Goal: Obtain resource: Obtain resource

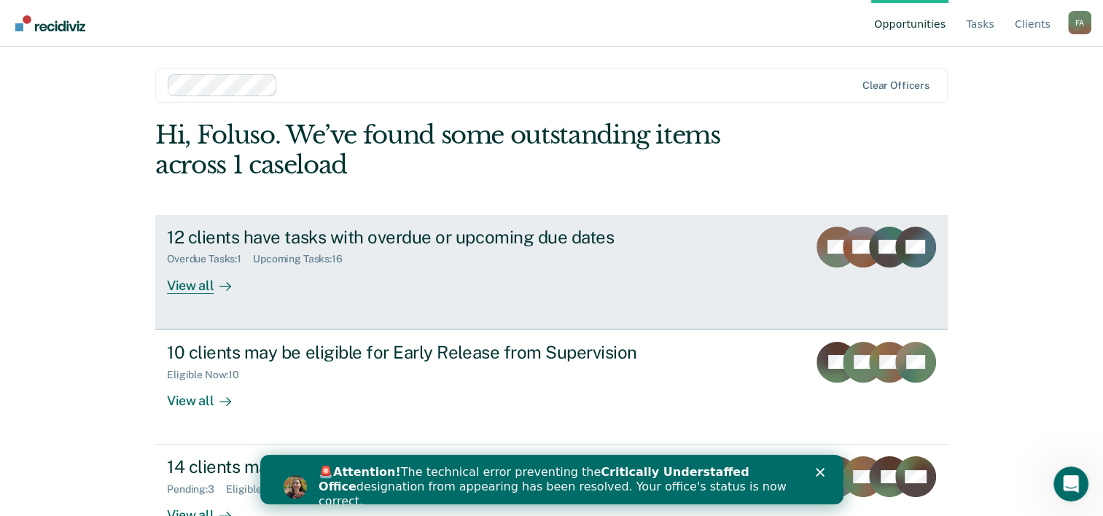
scroll to position [44, 0]
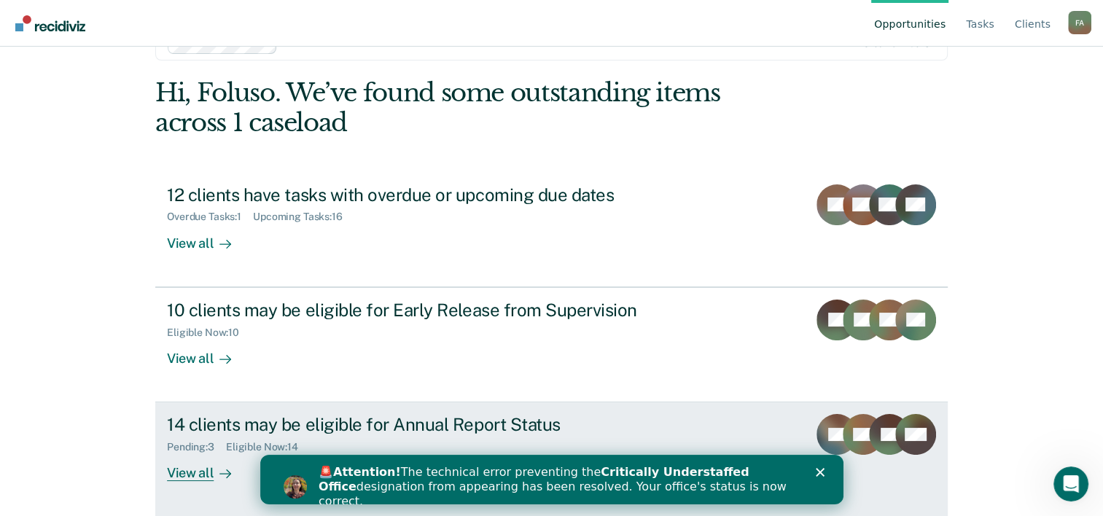
click at [513, 422] on div "14 clients may be eligible for Annual Report Status" at bounding box center [423, 424] width 512 height 21
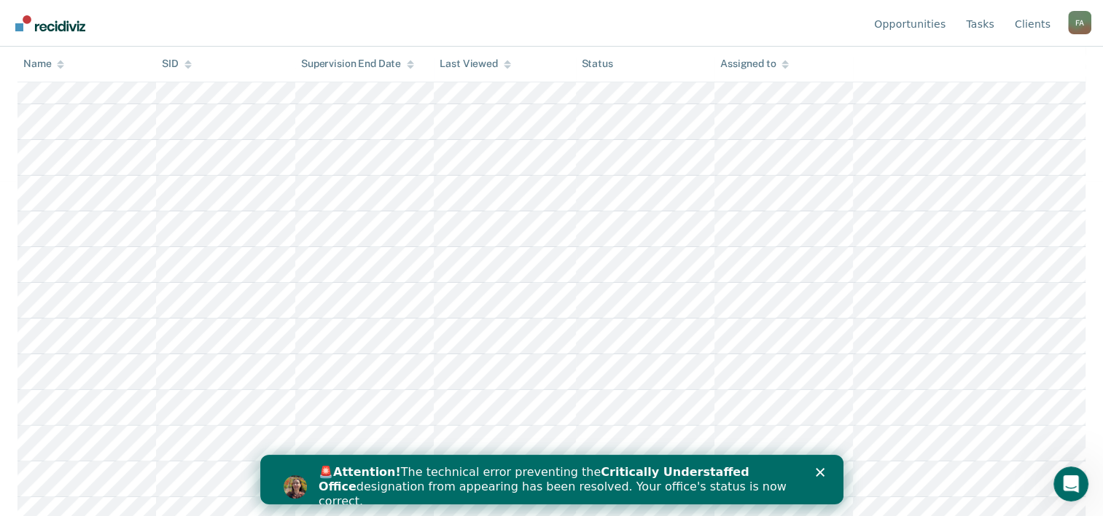
scroll to position [350, 0]
click at [821, 470] on polygon "Close" at bounding box center [819, 472] width 9 height 9
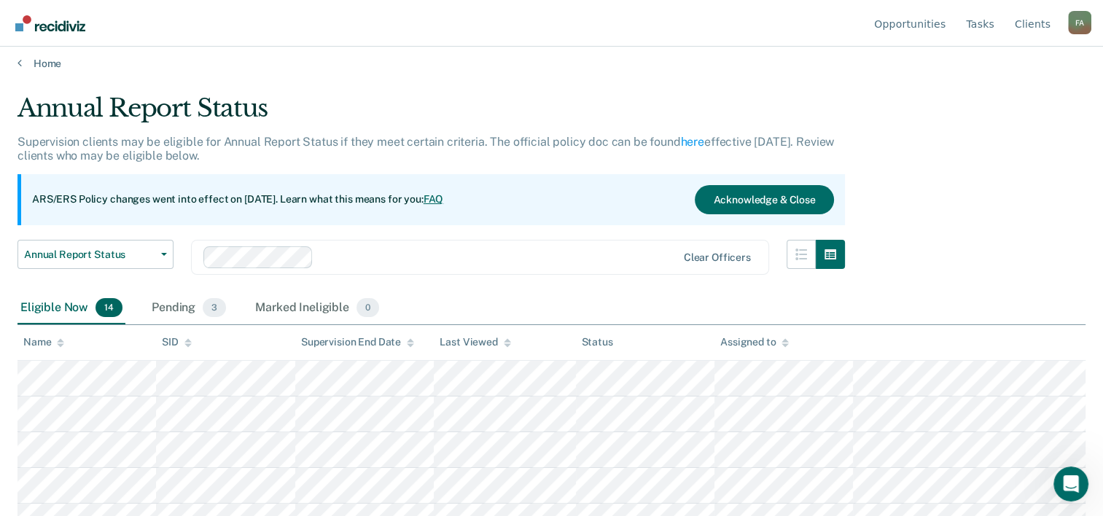
scroll to position [0, 0]
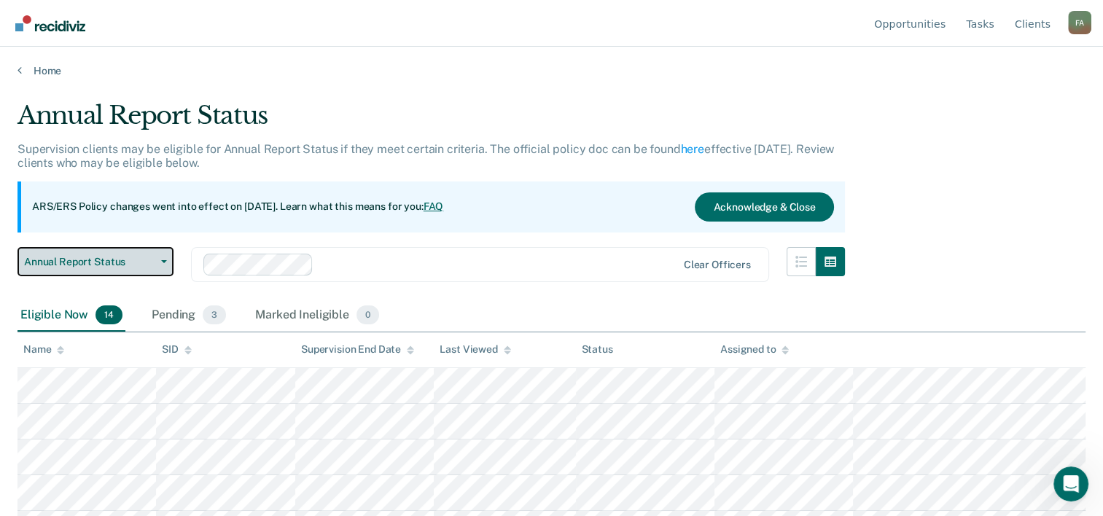
click at [157, 263] on button "Annual Report Status" at bounding box center [96, 261] width 156 height 29
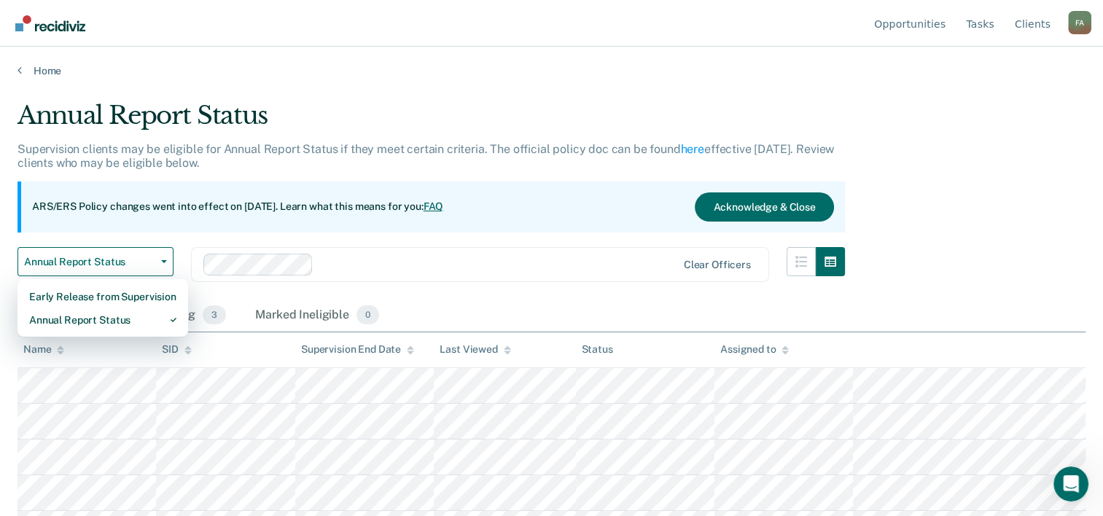
click at [347, 90] on main "Annual Report Status Supervision clients may be eligible for Annual Report Stat…" at bounding box center [551, 294] width 1103 height 435
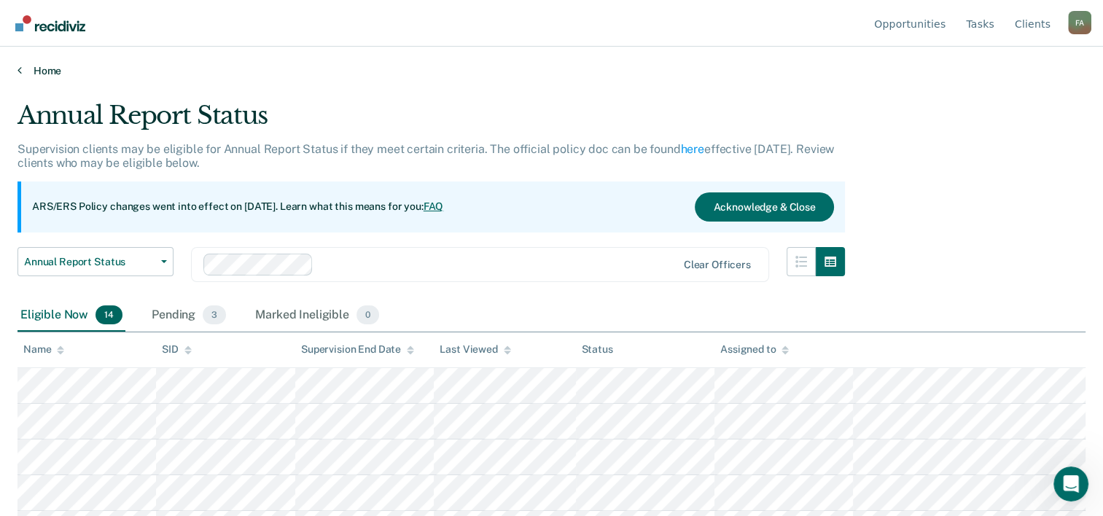
click at [47, 65] on link "Home" at bounding box center [552, 70] width 1068 height 13
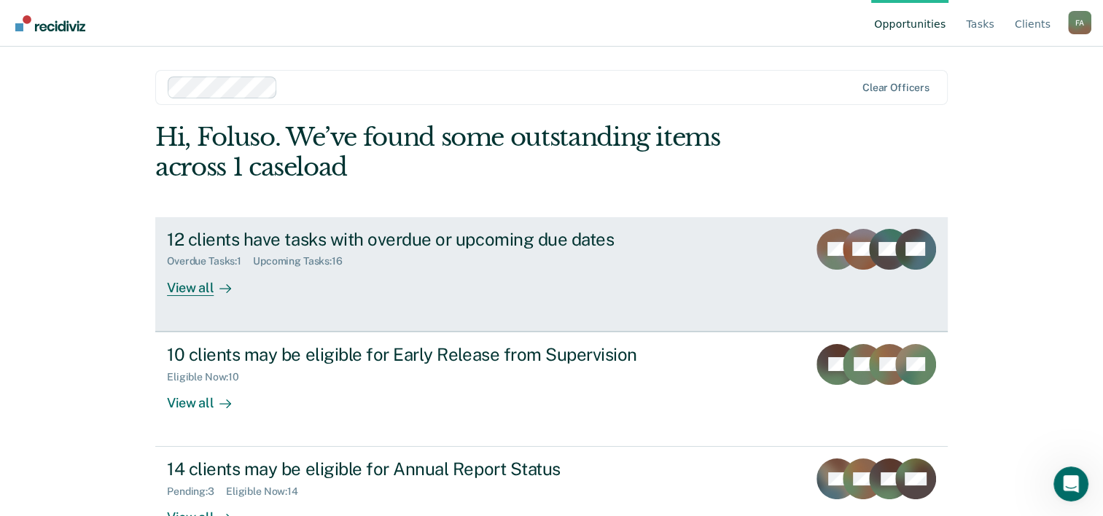
scroll to position [44, 0]
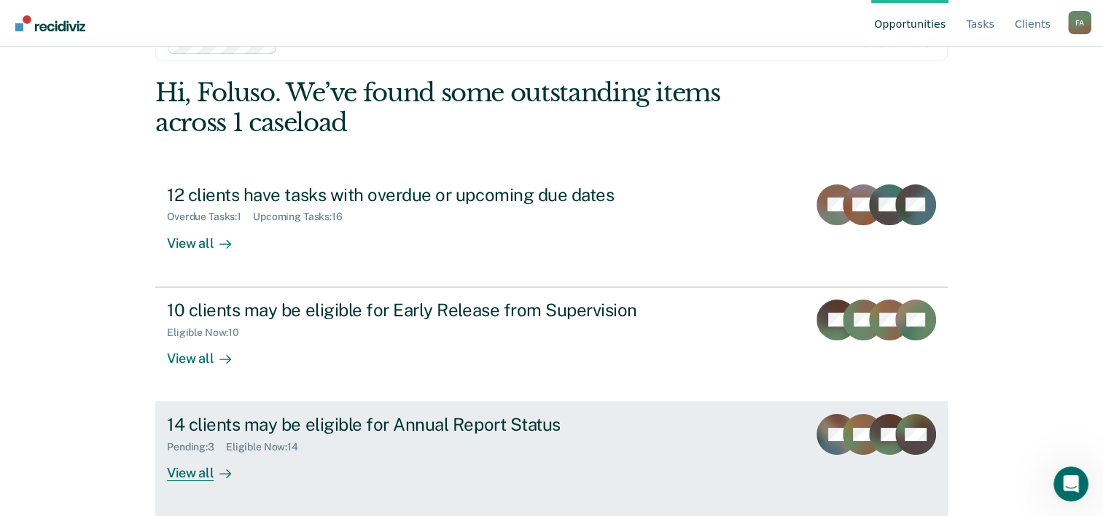
click at [197, 470] on div "View all" at bounding box center [208, 468] width 82 height 28
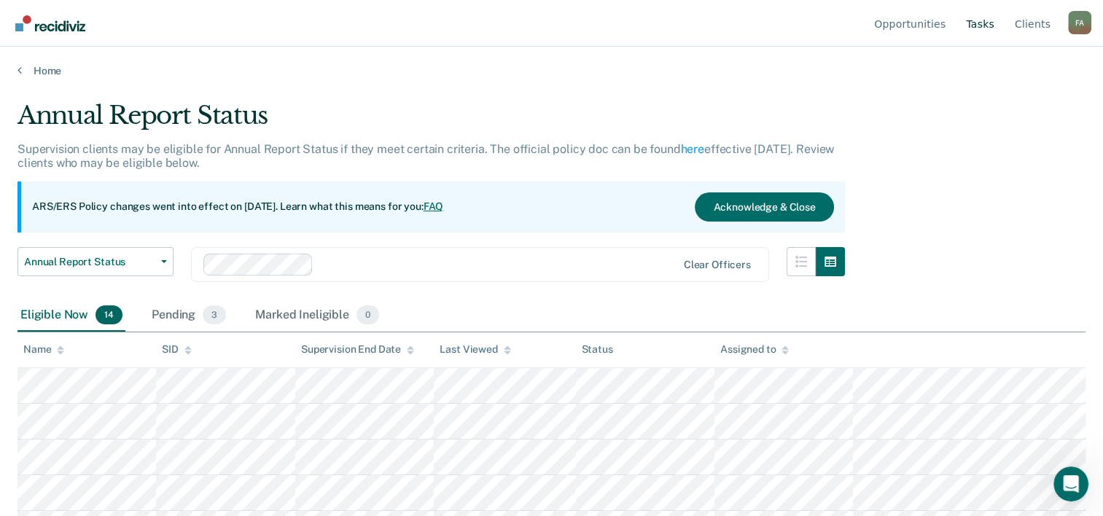
click at [979, 20] on link "Tasks" at bounding box center [980, 23] width 34 height 47
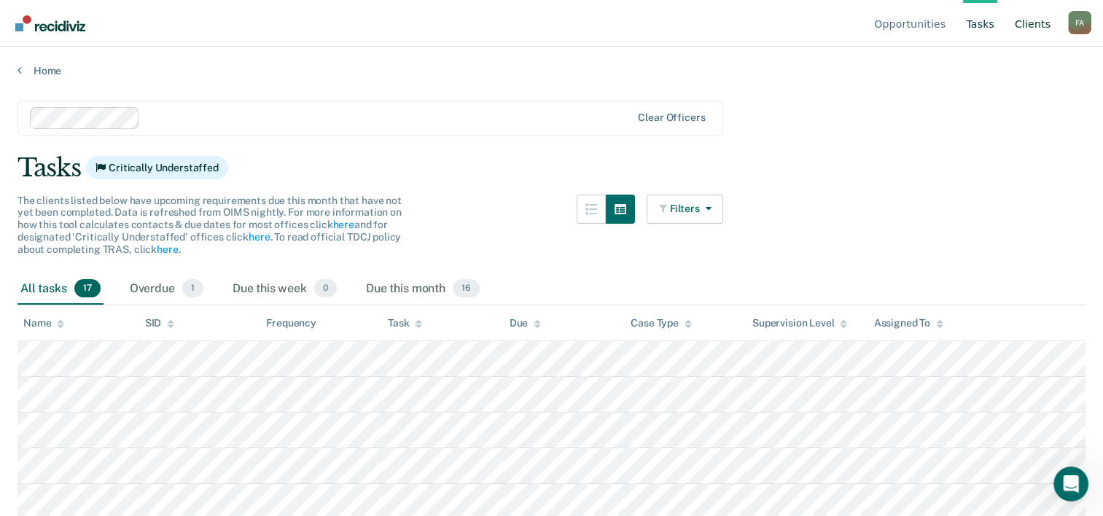
click at [1024, 26] on link "Client s" at bounding box center [1033, 23] width 42 height 47
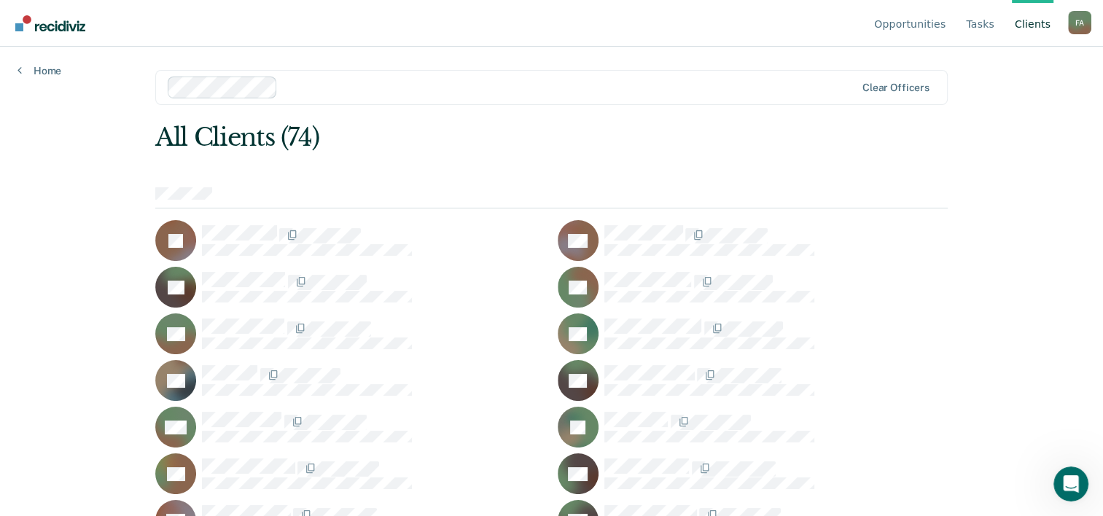
click at [450, 91] on div at bounding box center [570, 87] width 572 height 17
click at [1083, 16] on div "F A" at bounding box center [1079, 22] width 23 height 23
click at [888, 199] on div at bounding box center [551, 198] width 793 height 22
click at [925, 23] on link "Opportunities" at bounding box center [909, 23] width 77 height 47
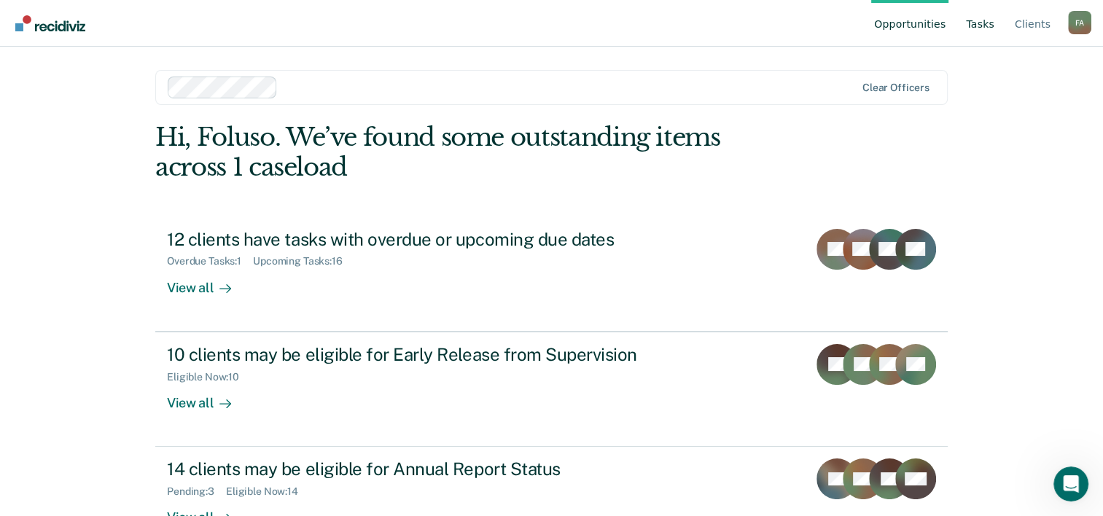
click at [992, 24] on link "Tasks" at bounding box center [980, 23] width 34 height 47
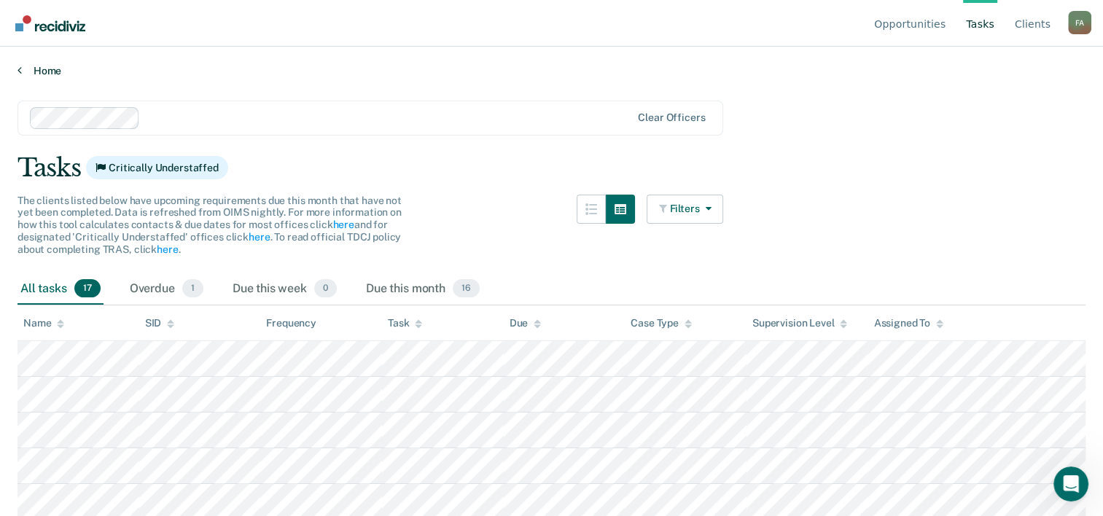
click at [34, 68] on link "Home" at bounding box center [552, 70] width 1068 height 13
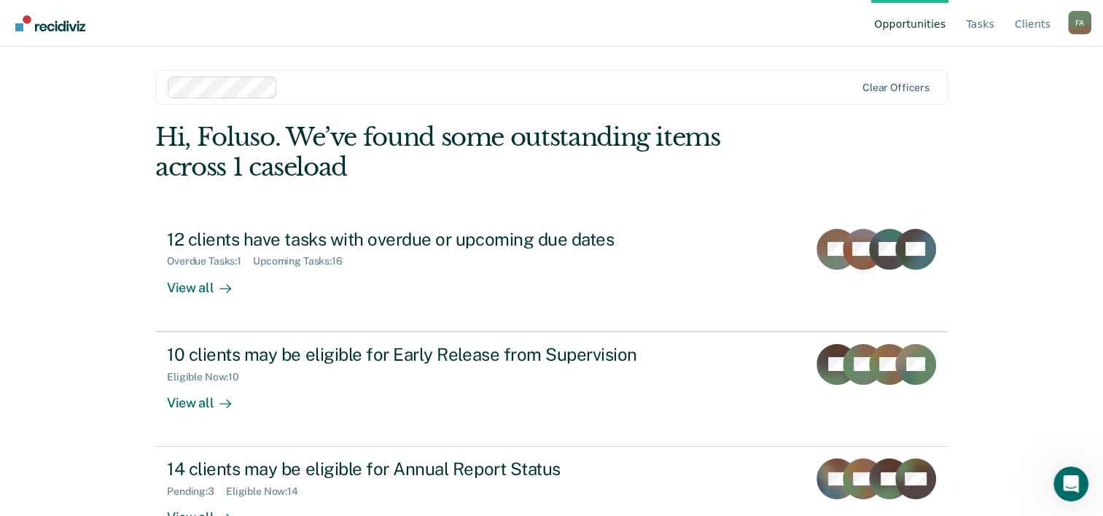
click at [55, 23] on img "Go to Recidiviz Home" at bounding box center [50, 23] width 70 height 16
click at [1085, 21] on div "F A" at bounding box center [1079, 22] width 23 height 23
click at [1003, 188] on div "Opportunities Tasks Client s [PERSON_NAME] F A Profile How it works Log Out Cle…" at bounding box center [551, 258] width 1103 height 516
click at [930, 27] on link "Opportunities" at bounding box center [909, 23] width 77 height 47
click at [979, 21] on link "Tasks" at bounding box center [980, 23] width 34 height 47
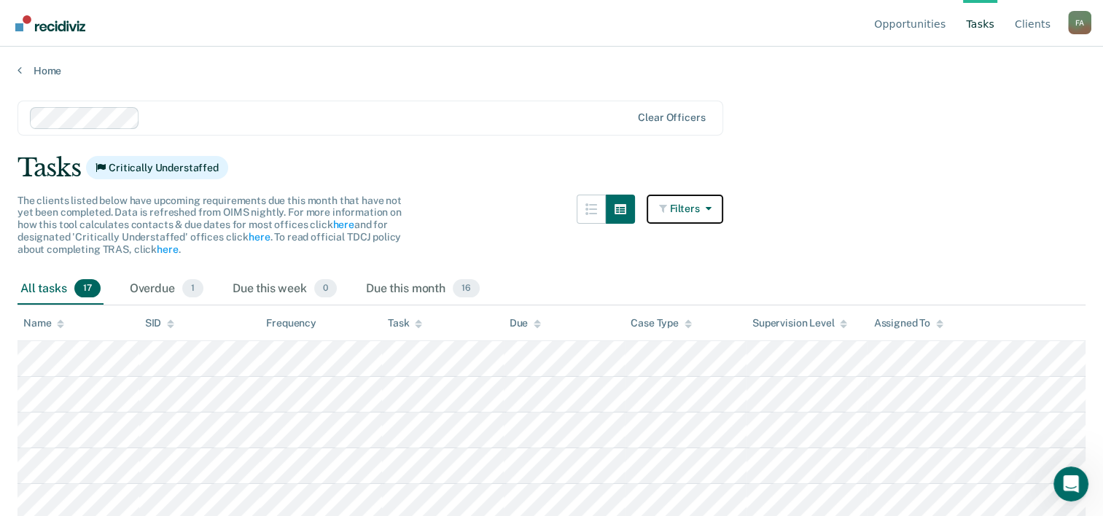
click at [711, 210] on icon "button" at bounding box center [705, 208] width 12 height 10
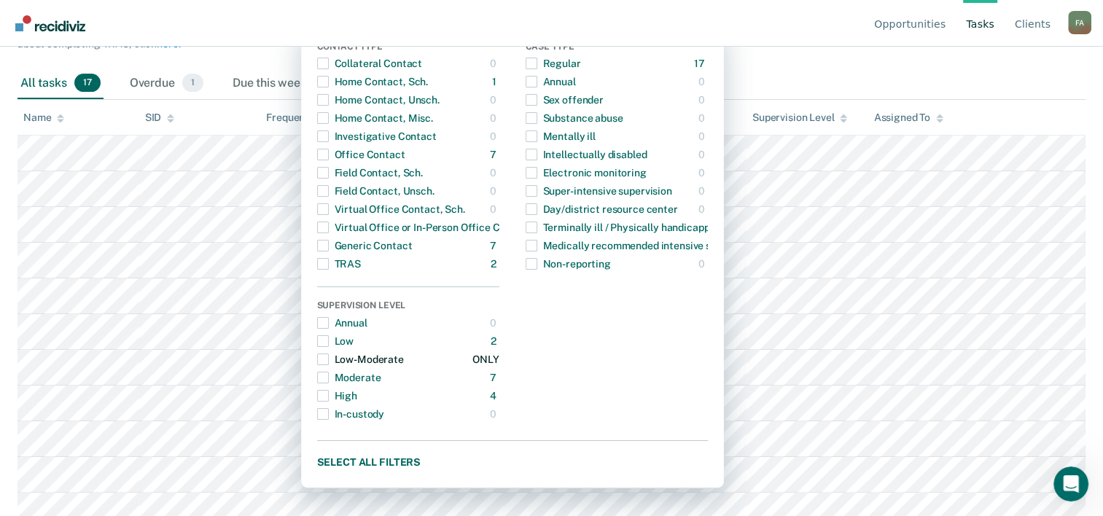
scroll to position [219, 0]
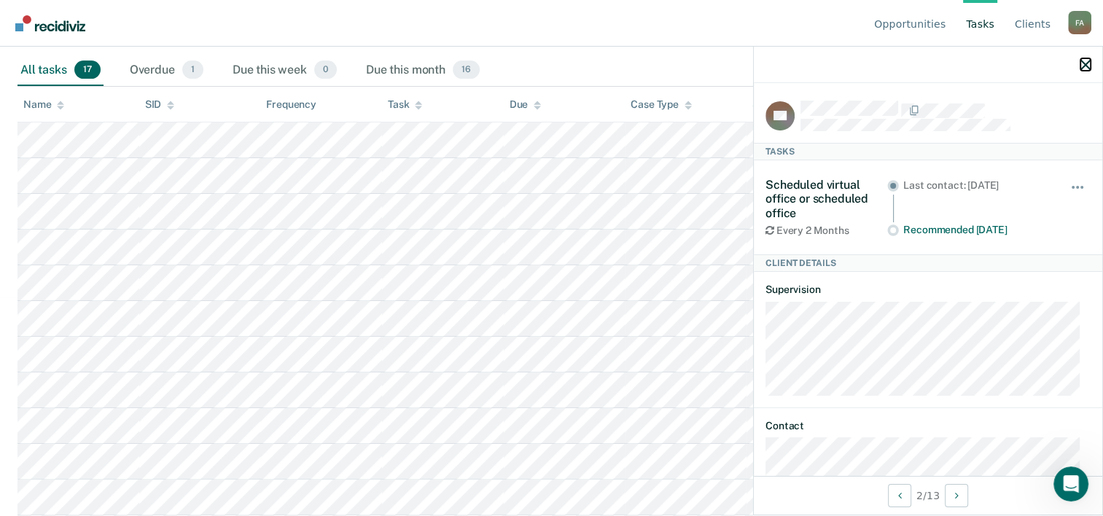
click at [1085, 63] on icon "button" at bounding box center [1086, 65] width 10 height 10
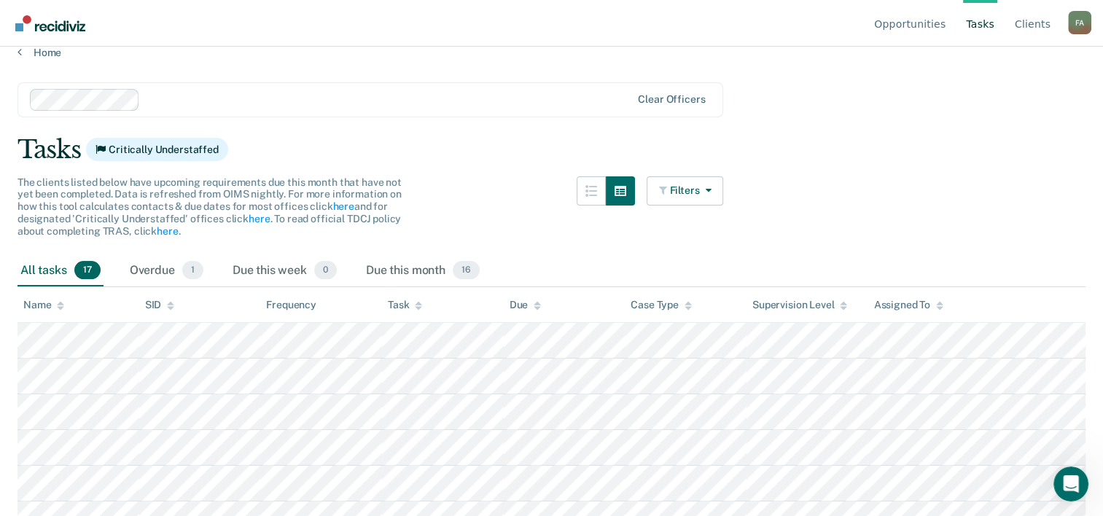
scroll to position [0, 0]
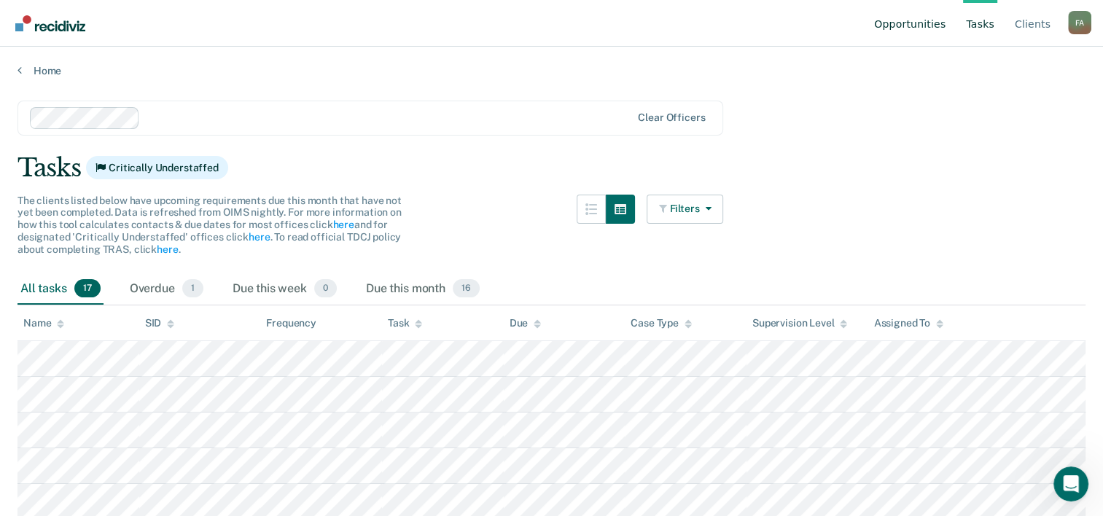
click at [927, 29] on link "Opportunities" at bounding box center [909, 23] width 77 height 47
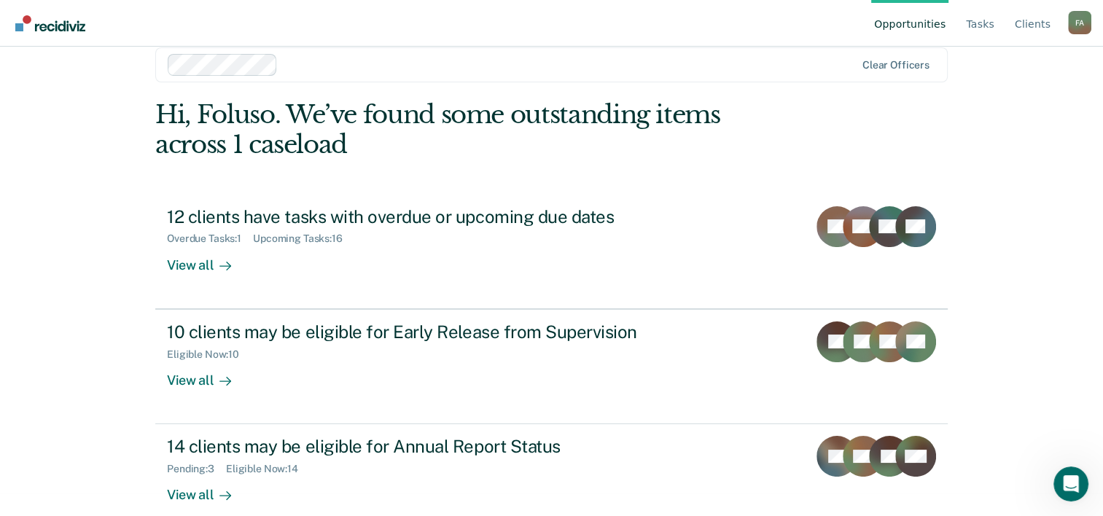
scroll to position [44, 0]
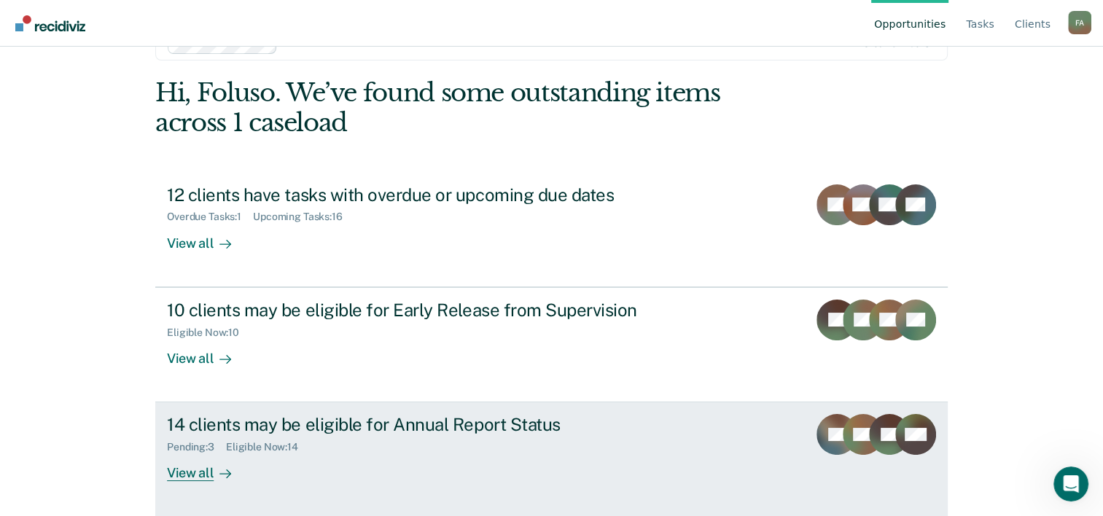
click at [187, 449] on div "Pending : 3" at bounding box center [196, 447] width 59 height 12
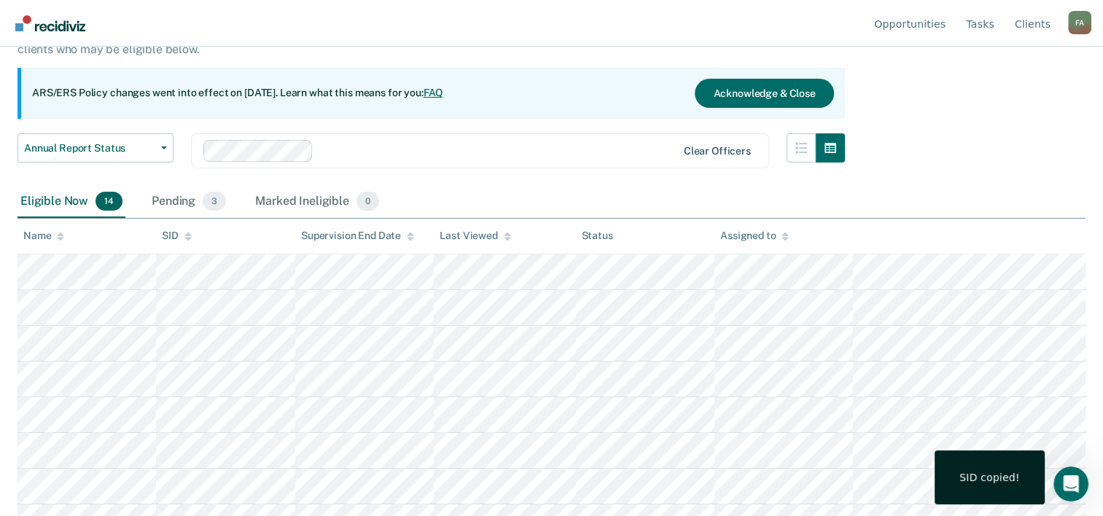
scroll to position [58, 0]
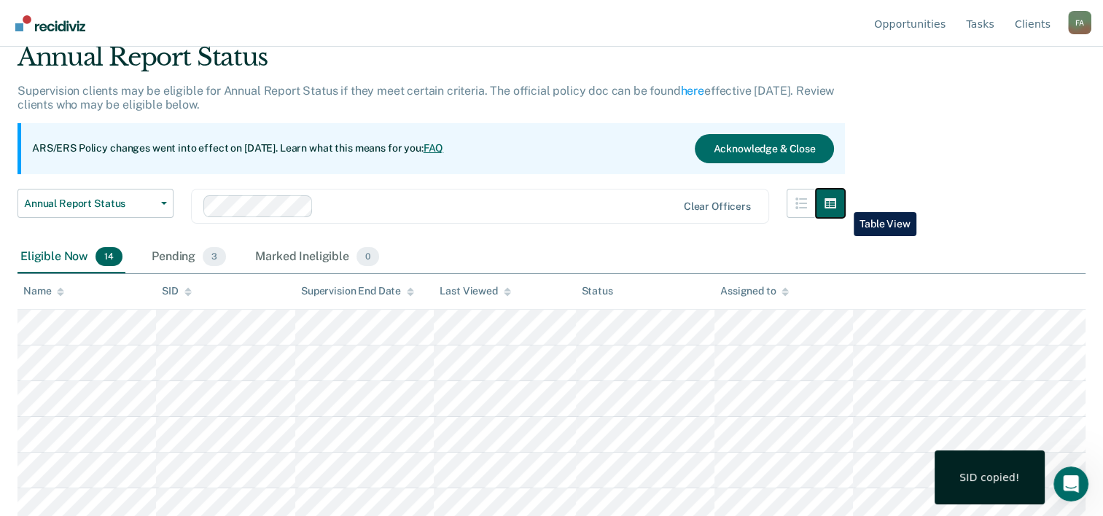
click at [836, 201] on icon "button" at bounding box center [831, 203] width 12 height 10
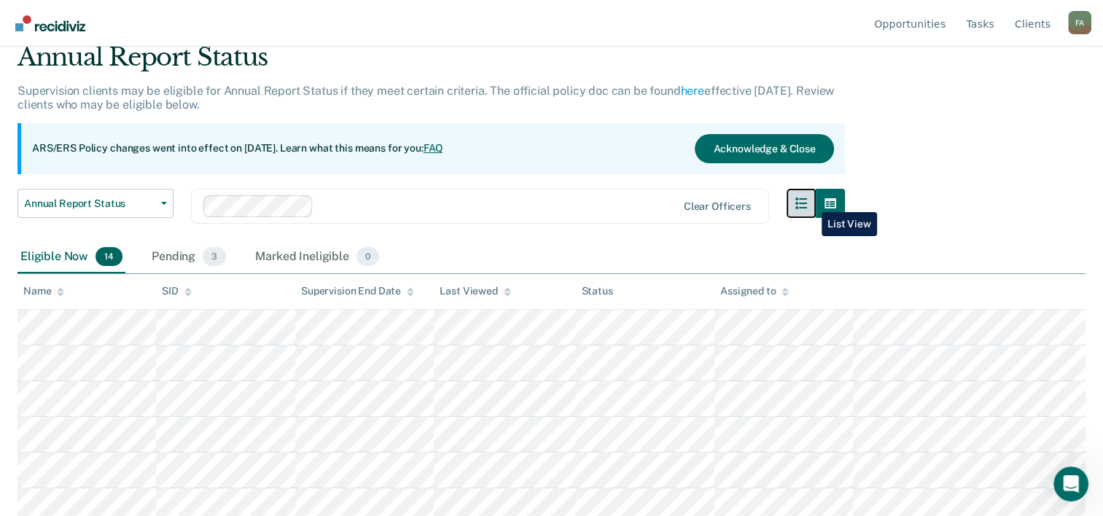
click at [807, 201] on icon "button" at bounding box center [802, 204] width 12 height 12
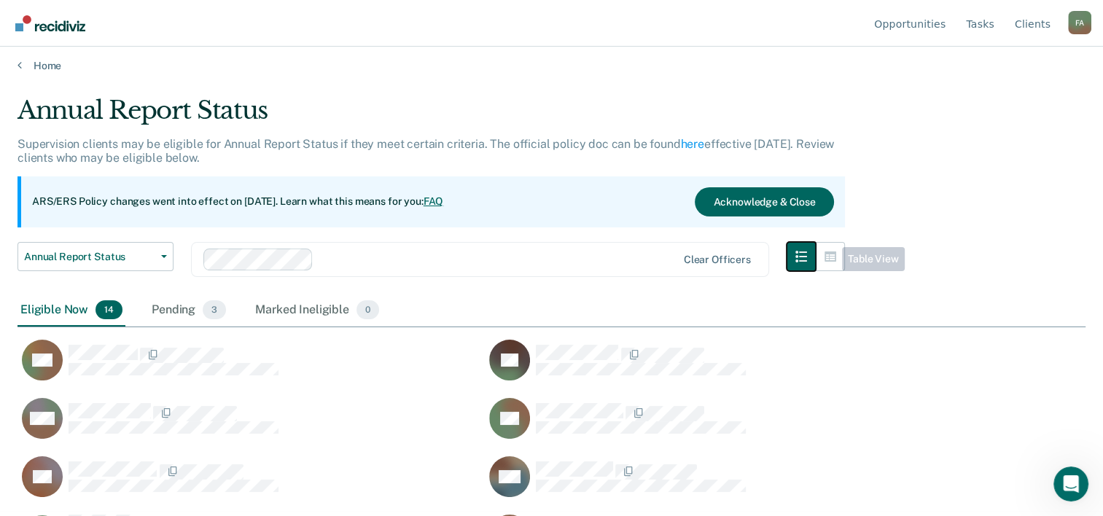
scroll to position [0, 0]
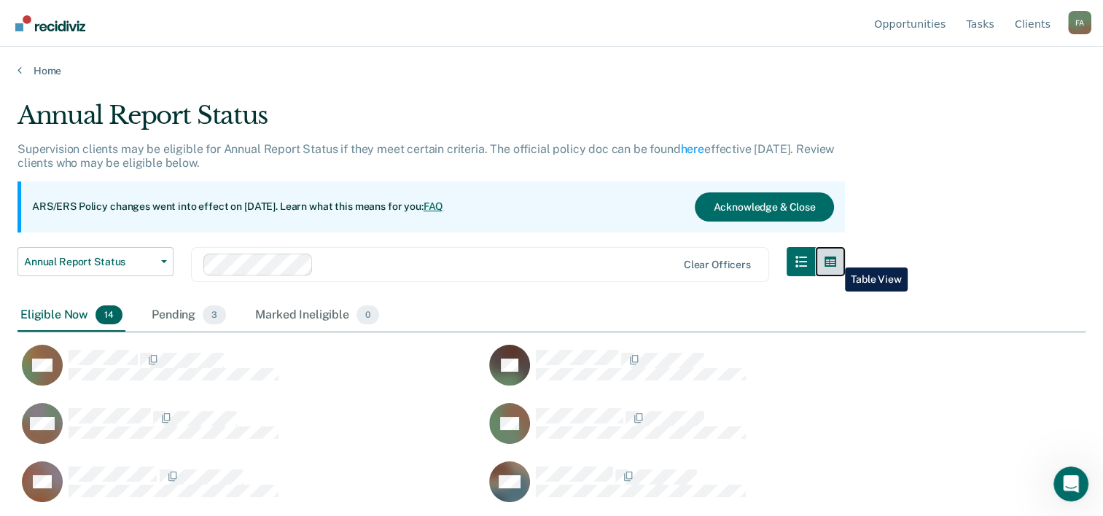
click at [834, 257] on icon "button" at bounding box center [831, 262] width 12 height 10
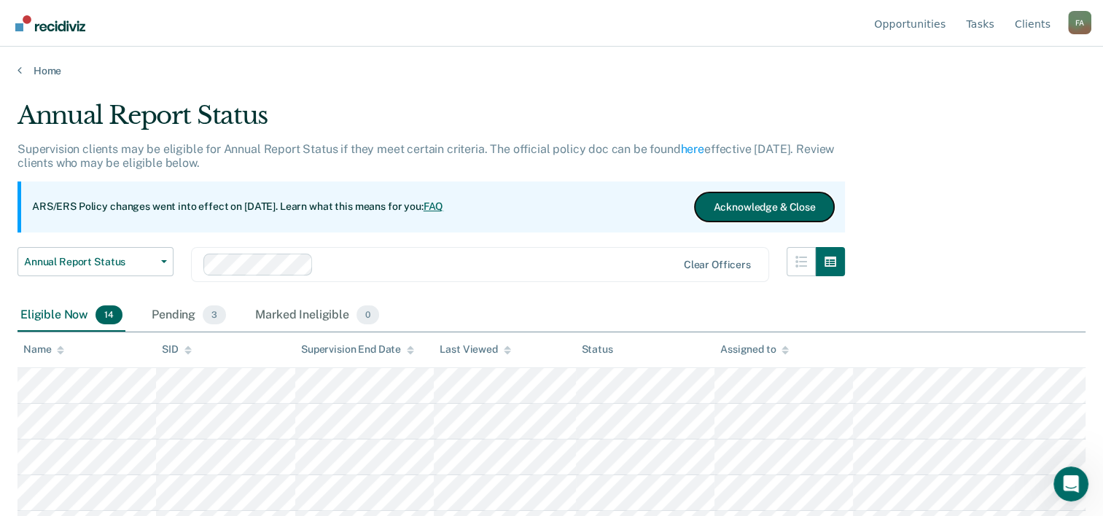
click at [782, 203] on button "Acknowledge & Close" at bounding box center [764, 207] width 139 height 29
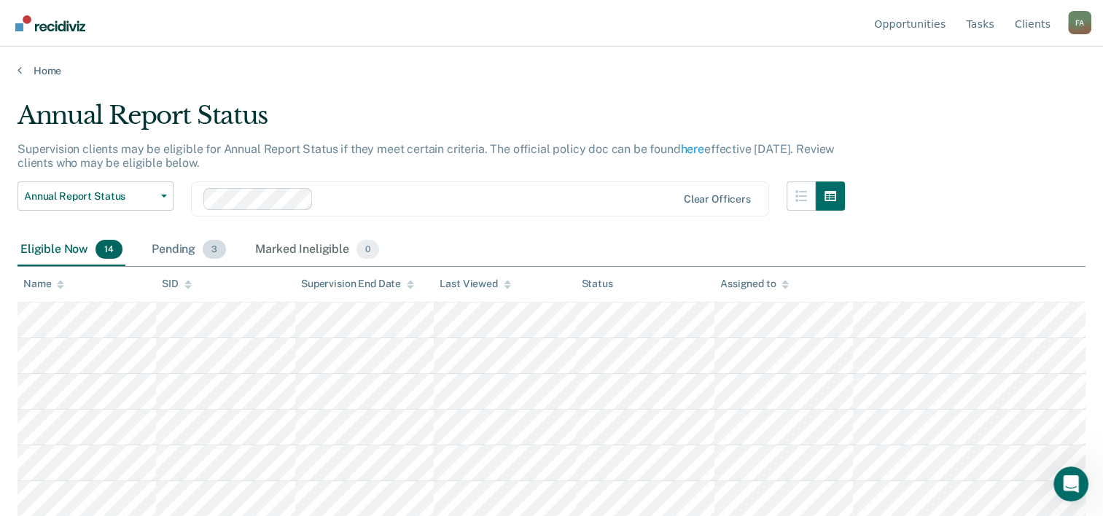
click at [169, 254] on div "Pending 3" at bounding box center [189, 250] width 80 height 32
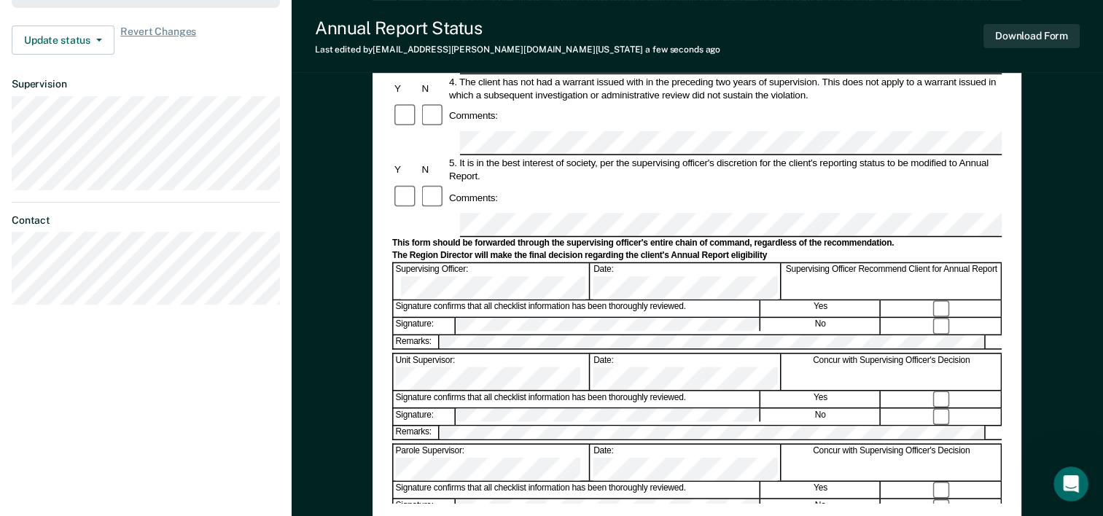
scroll to position [418, 0]
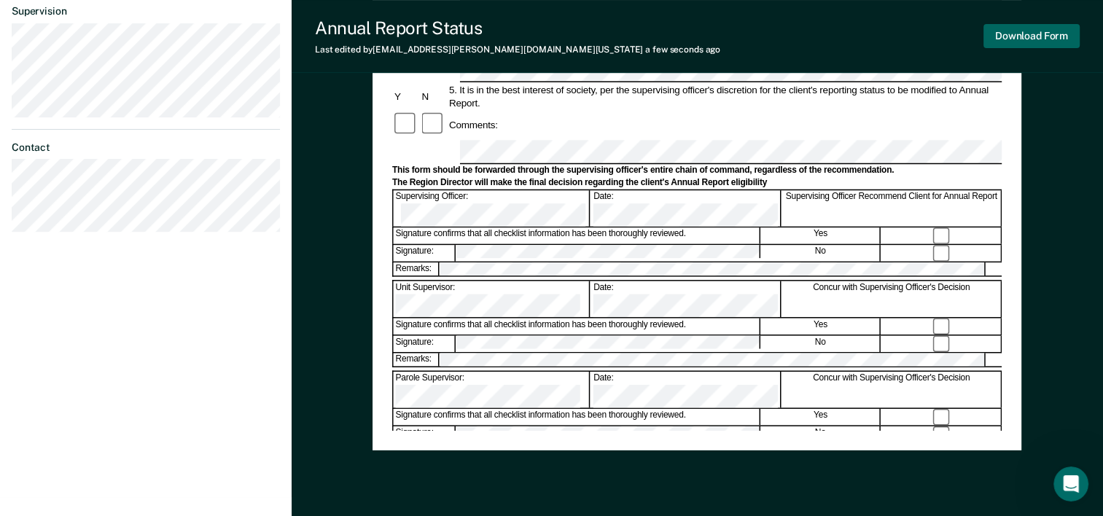
scroll to position [491, 0]
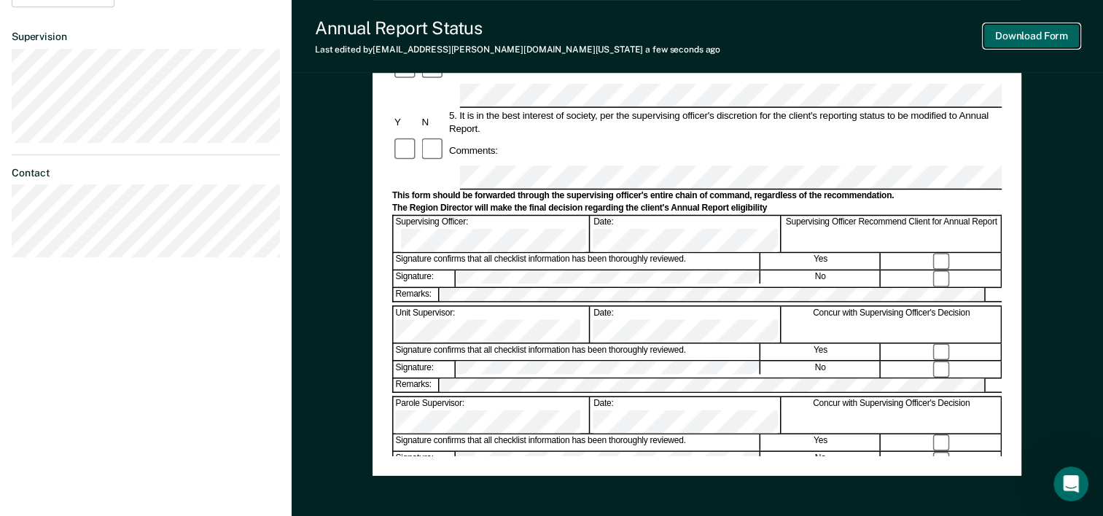
click at [1043, 36] on button "Download Form" at bounding box center [1032, 36] width 96 height 24
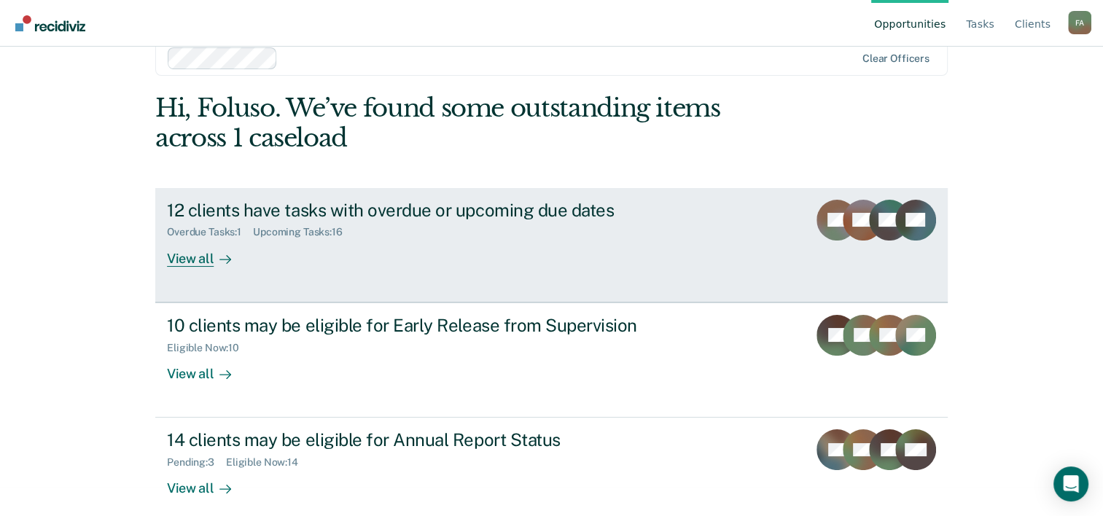
scroll to position [44, 0]
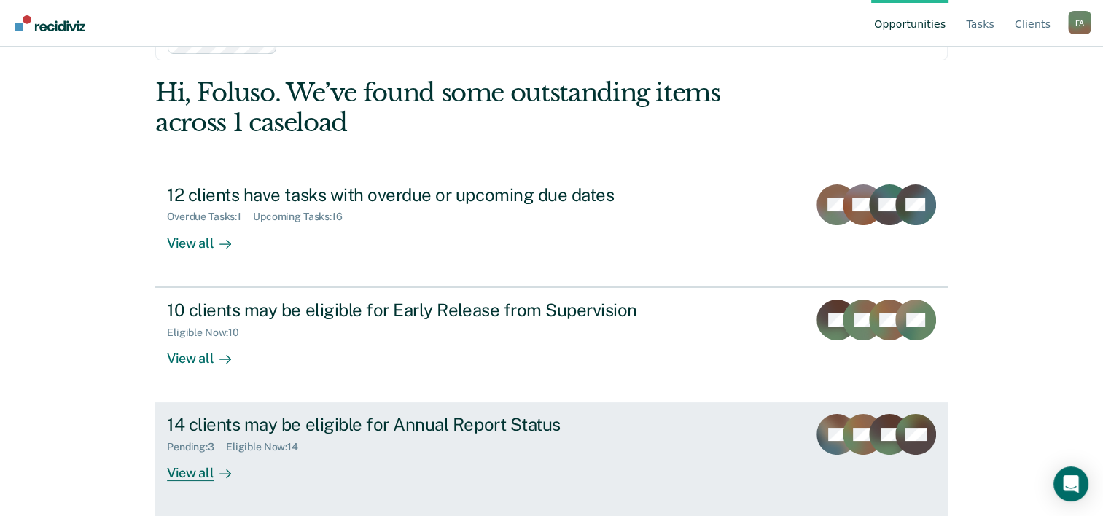
click at [817, 429] on link "14 clients may be eligible for Annual Report Status Pending : 3 Eligible Now : …" at bounding box center [551, 460] width 793 height 114
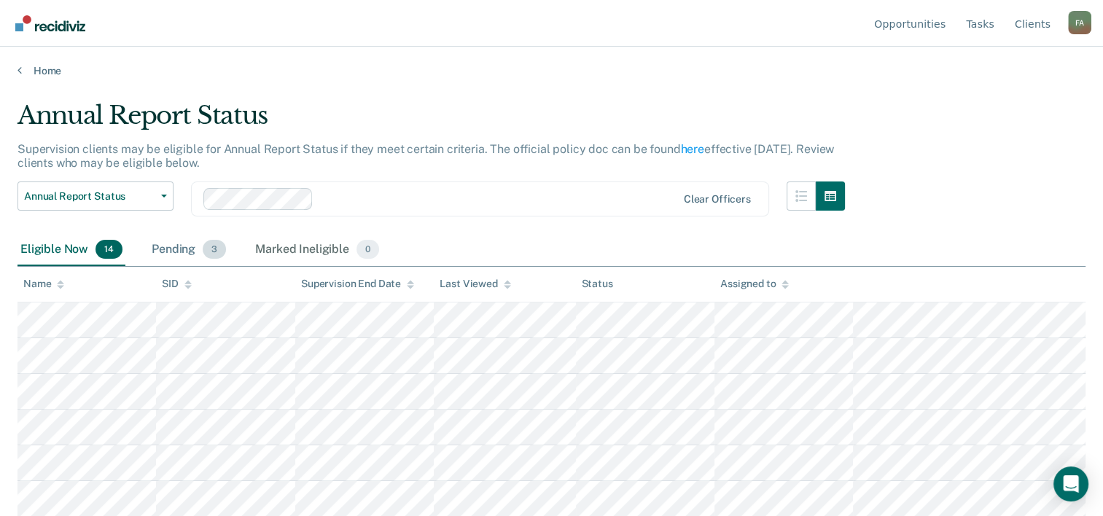
click at [190, 250] on div "Pending 3" at bounding box center [189, 250] width 80 height 32
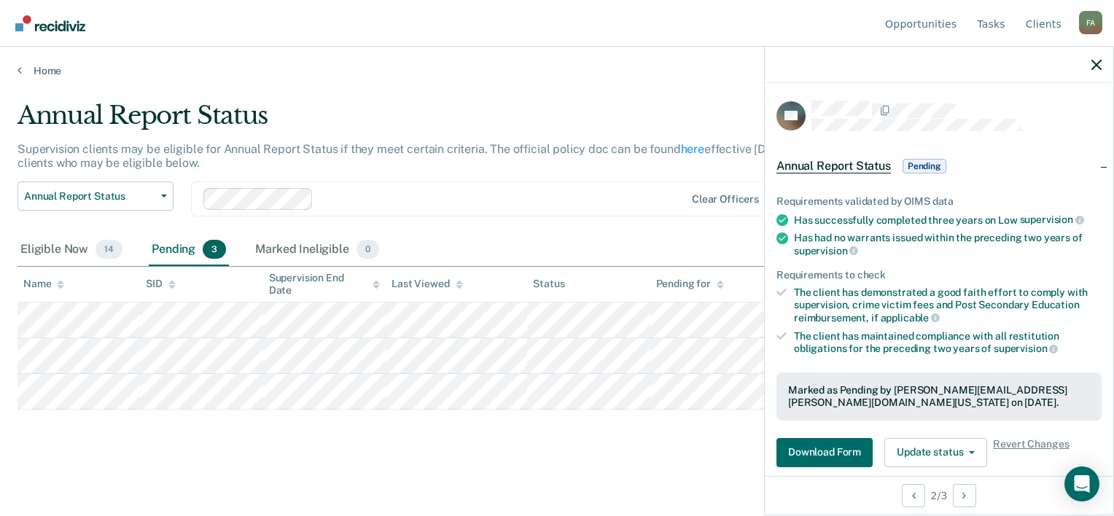
drag, startPoint x: 627, startPoint y: 470, endPoint x: 573, endPoint y: 465, distance: 54.2
click at [627, 470] on main "Annual Report Status Supervision clients may be eligible for Annual Report Stat…" at bounding box center [557, 294] width 1114 height 435
click at [1096, 68] on icon "button" at bounding box center [1097, 65] width 10 height 10
click at [823, 451] on button "Download Form" at bounding box center [825, 452] width 96 height 29
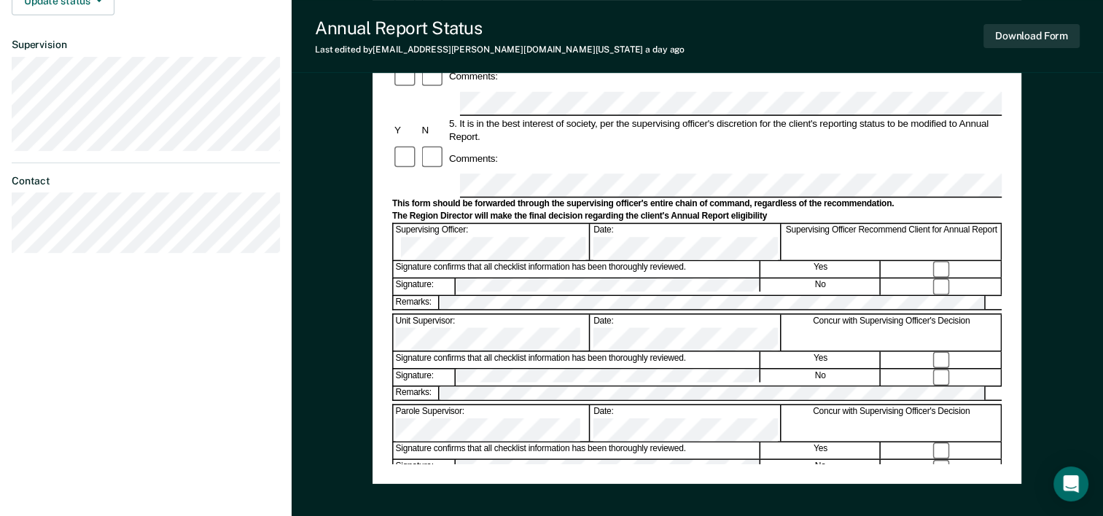
scroll to position [564, 0]
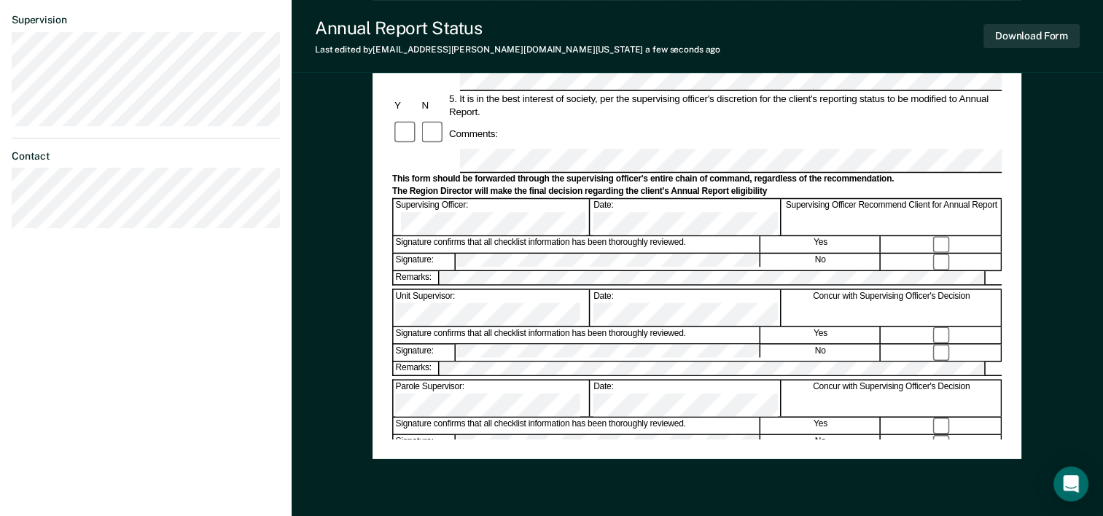
scroll to position [491, 0]
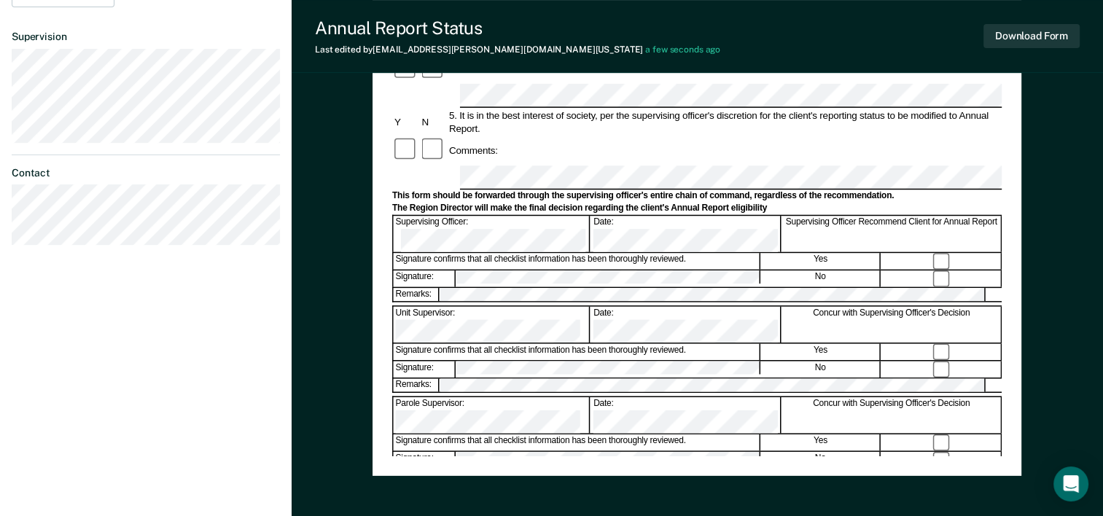
click at [601, 440] on div "Annual Reporting Checklist, Recommendation, and Determination Form Clients who …" at bounding box center [697, 53] width 610 height 806
click at [1037, 29] on button "Download Form" at bounding box center [1032, 36] width 96 height 24
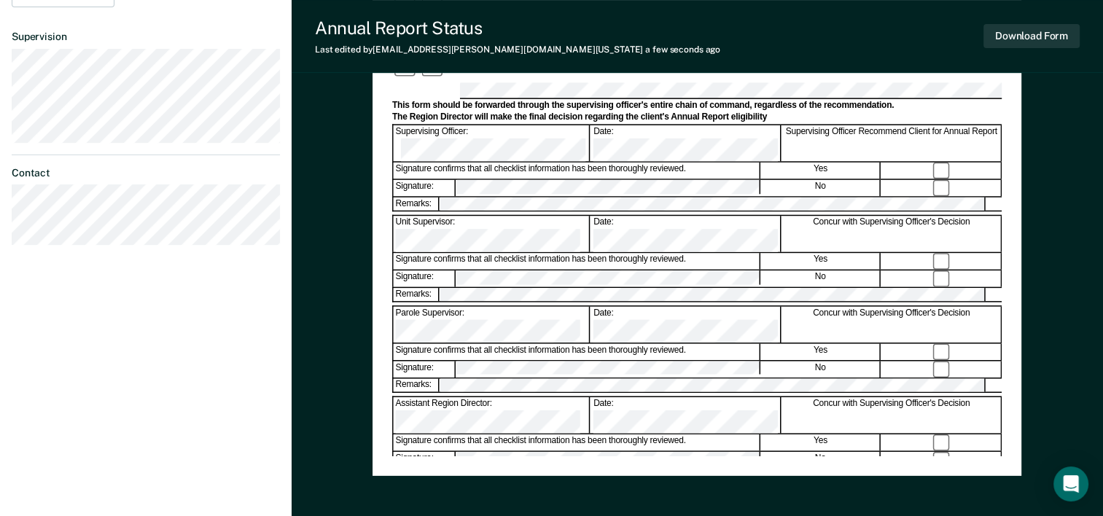
click at [479, 490] on div "Annual Reporting Checklist, Recommendation, and Determination Form Clients who …" at bounding box center [697, 95] width 649 height 944
click at [1027, 35] on button "Download Form" at bounding box center [1032, 36] width 96 height 24
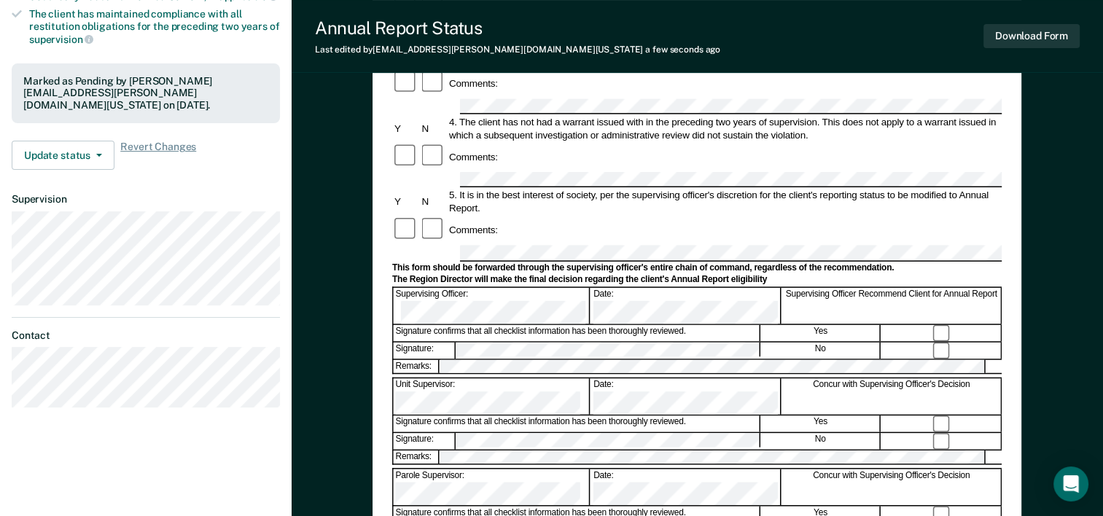
scroll to position [126, 0]
